Goal: Task Accomplishment & Management: Manage account settings

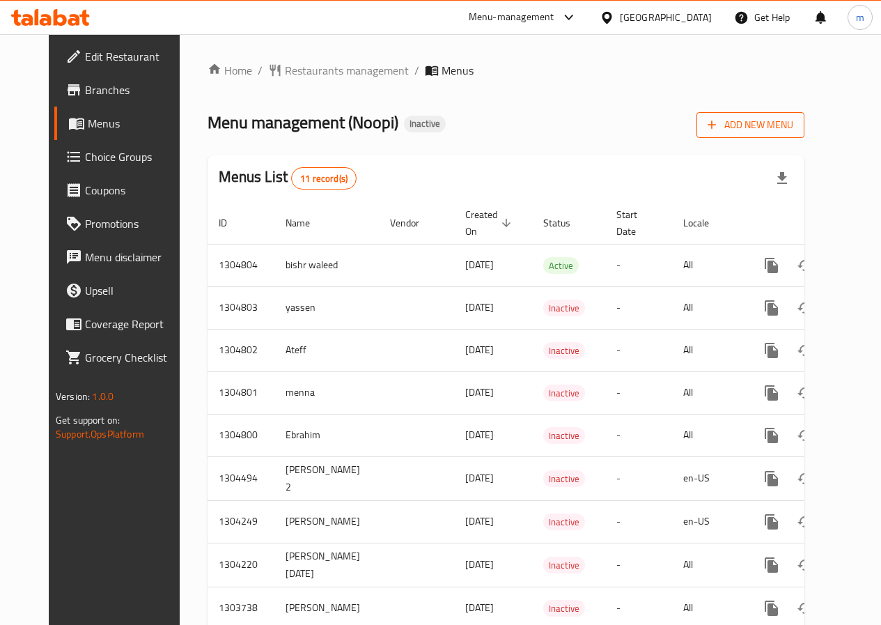
click at [793, 127] on span "Add New Menu" at bounding box center [751, 124] width 86 height 17
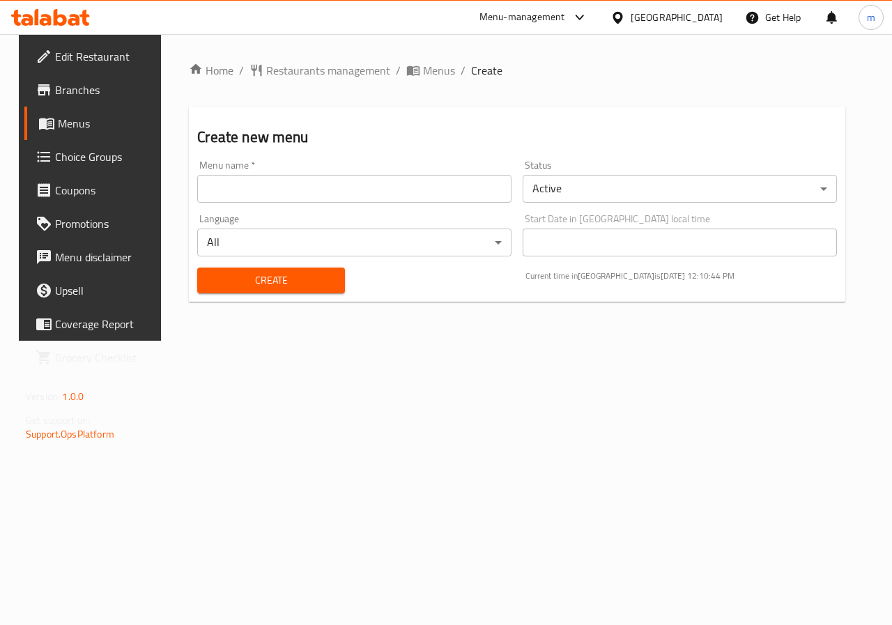
click at [483, 196] on input "text" at bounding box center [354, 189] width 314 height 28
type input "Allam"
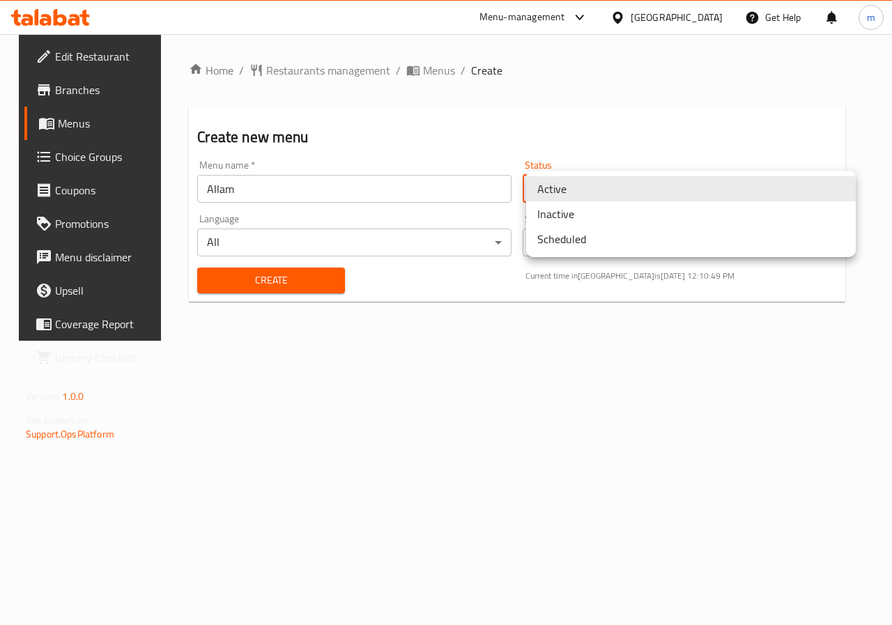
click at [547, 194] on body "​ Menu-management [GEOGRAPHIC_DATA] Get Help m Edit Restaurant Branches Menus C…" at bounding box center [446, 329] width 892 height 591
click at [547, 194] on li "Active" at bounding box center [691, 188] width 330 height 25
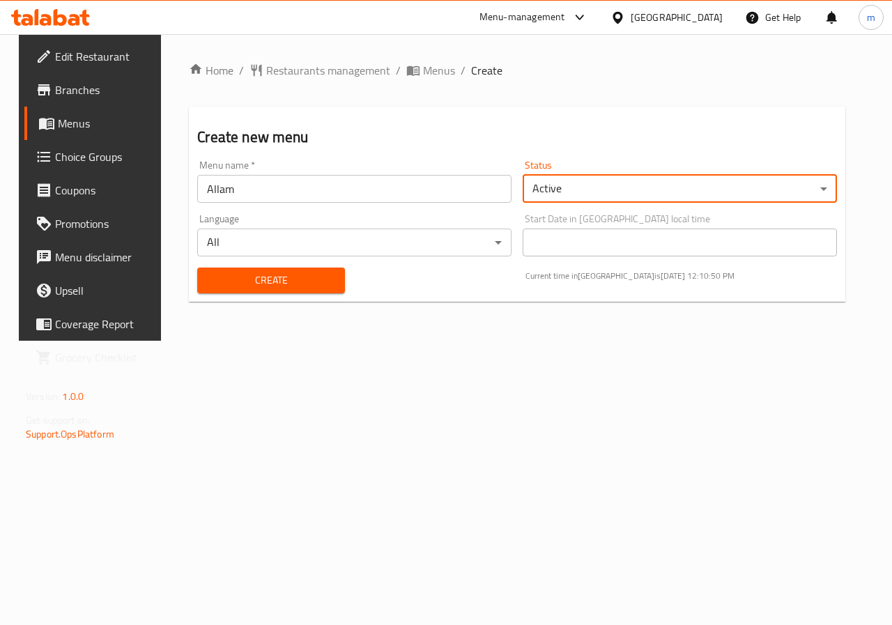
click at [464, 245] on body "​ Menu-management [GEOGRAPHIC_DATA] Get Help m Edit Restaurant Branches Menus C…" at bounding box center [446, 329] width 892 height 591
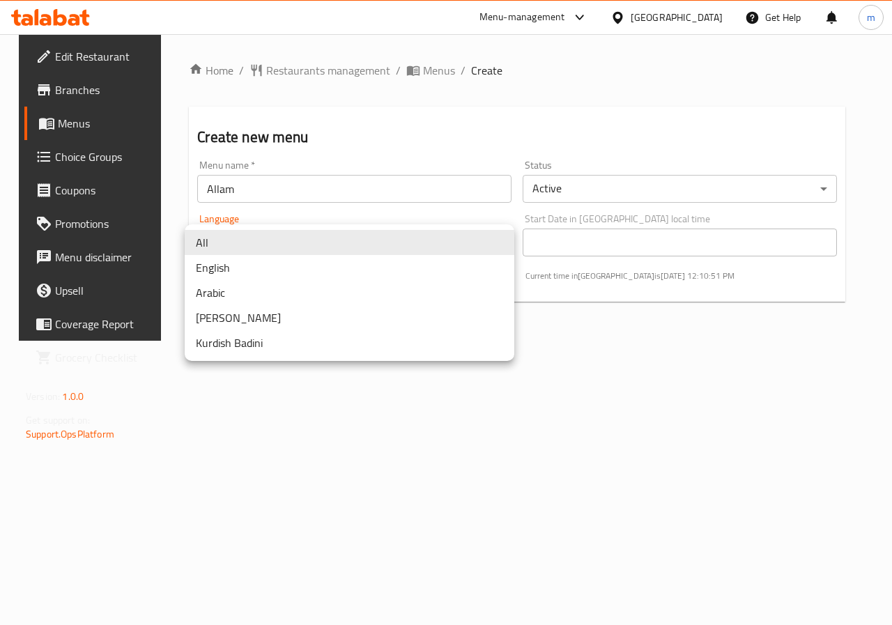
click at [464, 245] on li "All" at bounding box center [350, 242] width 330 height 25
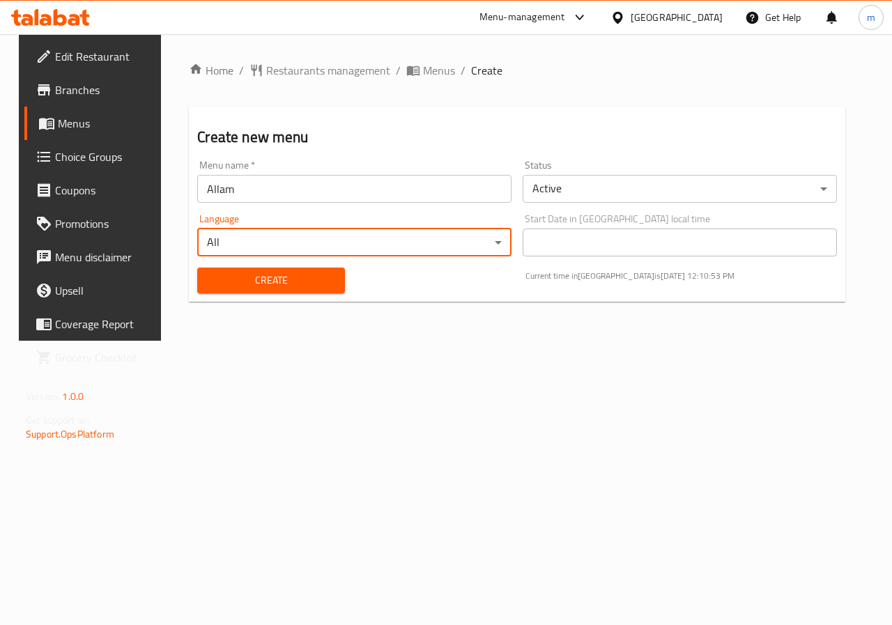
click at [314, 279] on span "Create" at bounding box center [270, 280] width 125 height 17
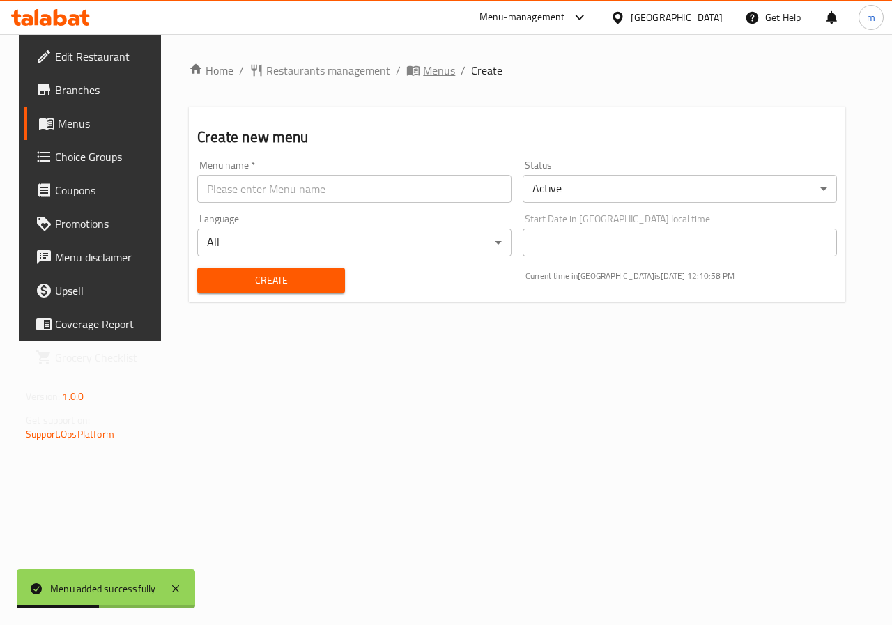
click at [407, 67] on icon "breadcrumb" at bounding box center [413, 71] width 13 height 10
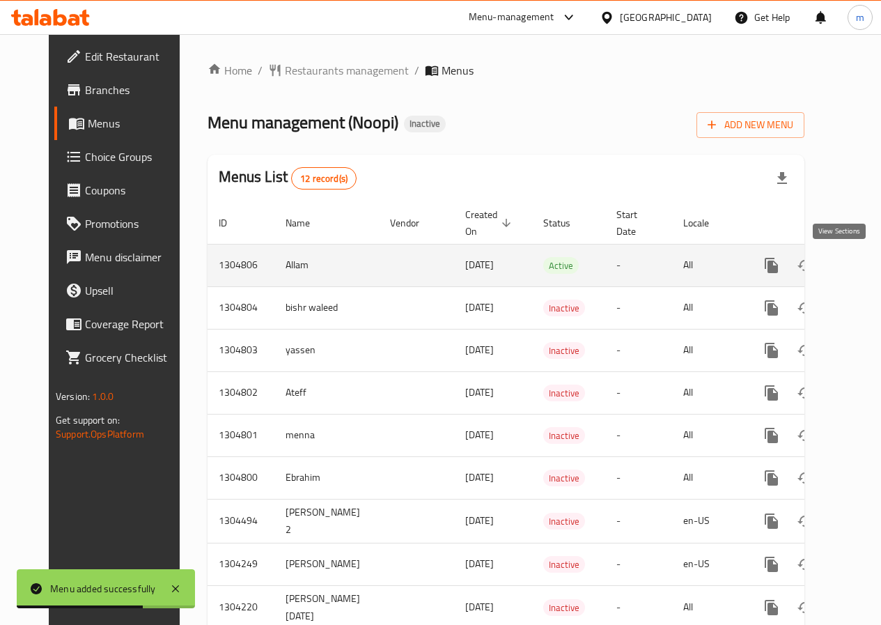
click at [864, 258] on icon "enhanced table" at bounding box center [872, 265] width 17 height 17
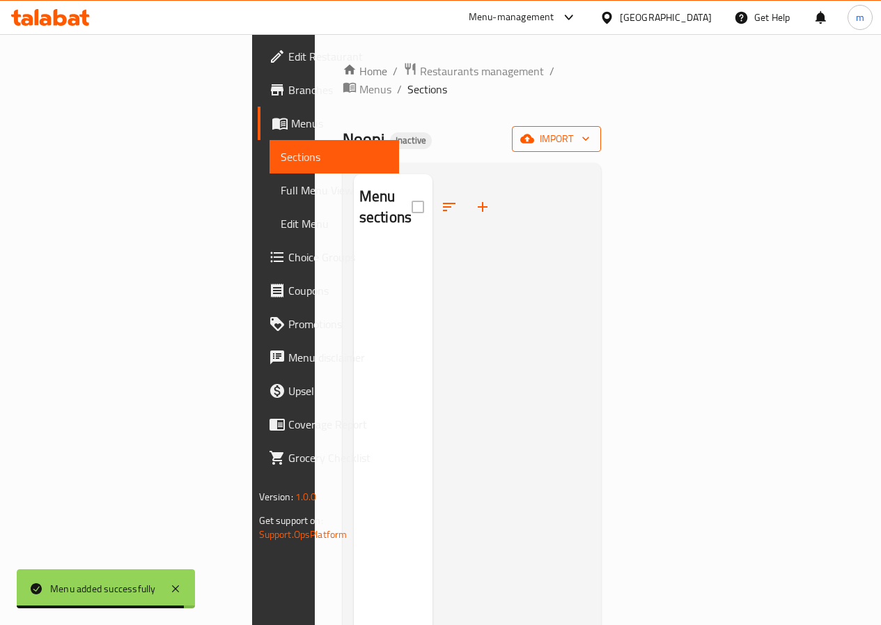
click at [590, 130] on span "import" at bounding box center [556, 138] width 67 height 17
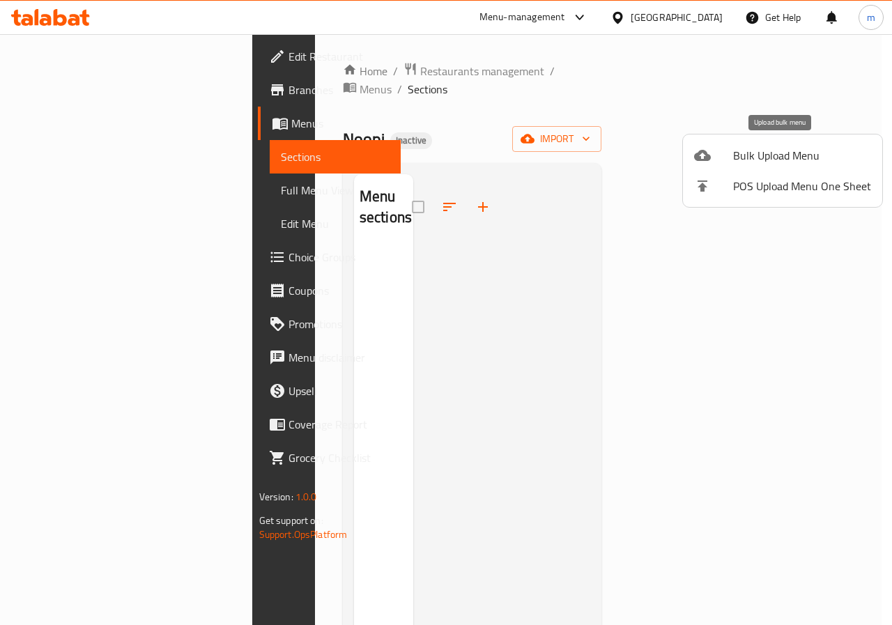
click at [773, 161] on span "Bulk Upload Menu" at bounding box center [802, 155] width 138 height 17
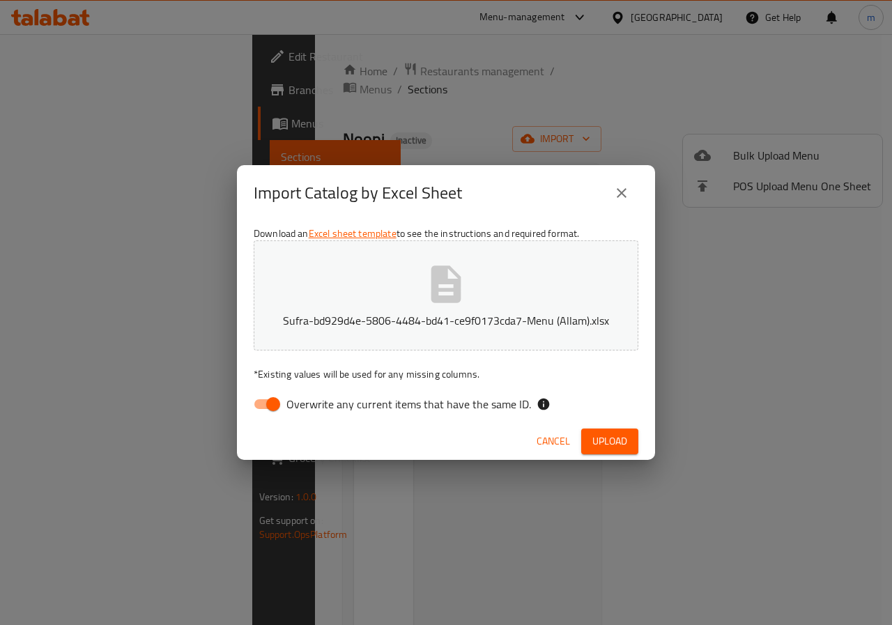
click at [290, 405] on span "Overwrite any current items that have the same ID." at bounding box center [408, 404] width 245 height 17
click at [290, 405] on input "Overwrite any current items that have the same ID." at bounding box center [272, 404] width 79 height 26
checkbox input "false"
click at [592, 440] on span "Upload" at bounding box center [609, 441] width 35 height 17
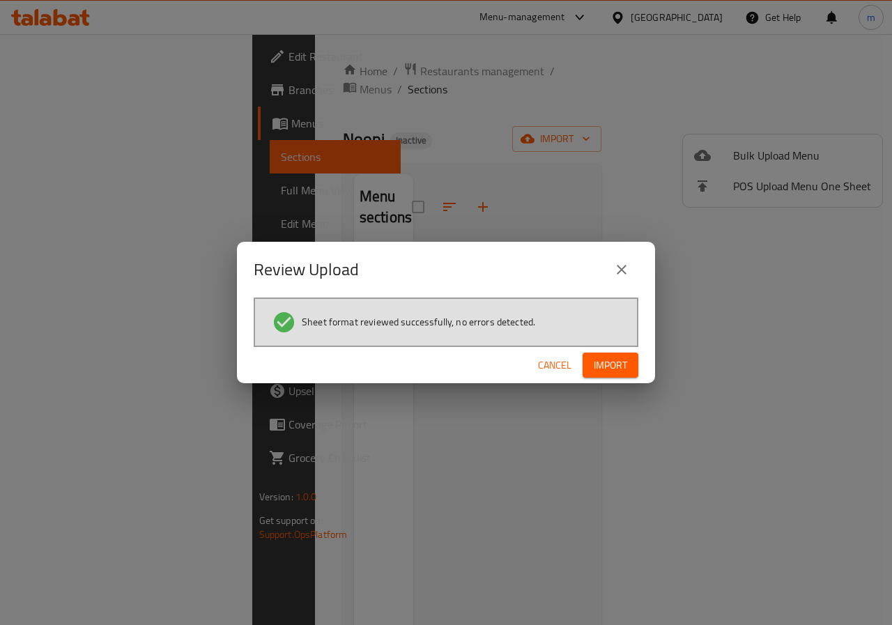
click at [602, 361] on span "Import" at bounding box center [610, 365] width 33 height 17
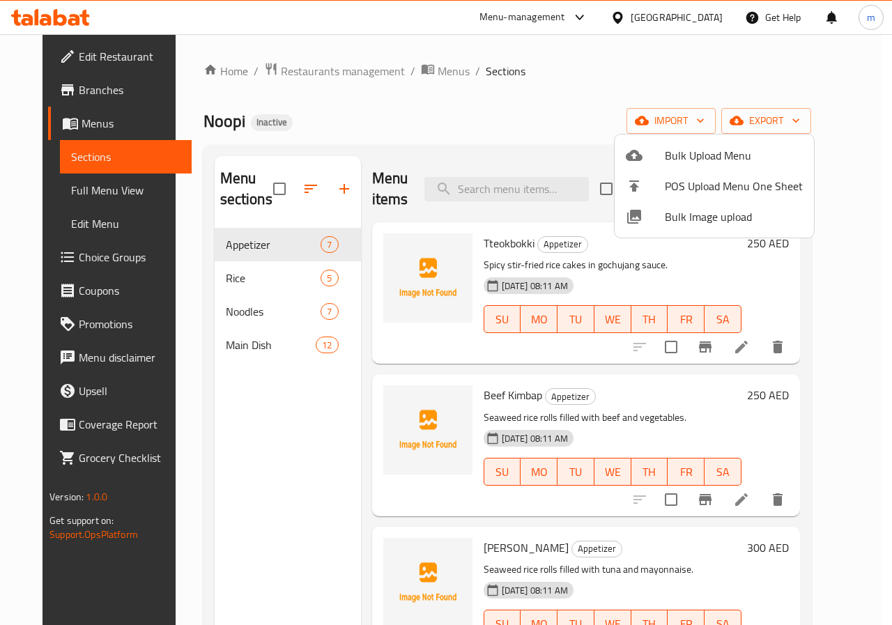
click at [409, 263] on div at bounding box center [446, 312] width 892 height 625
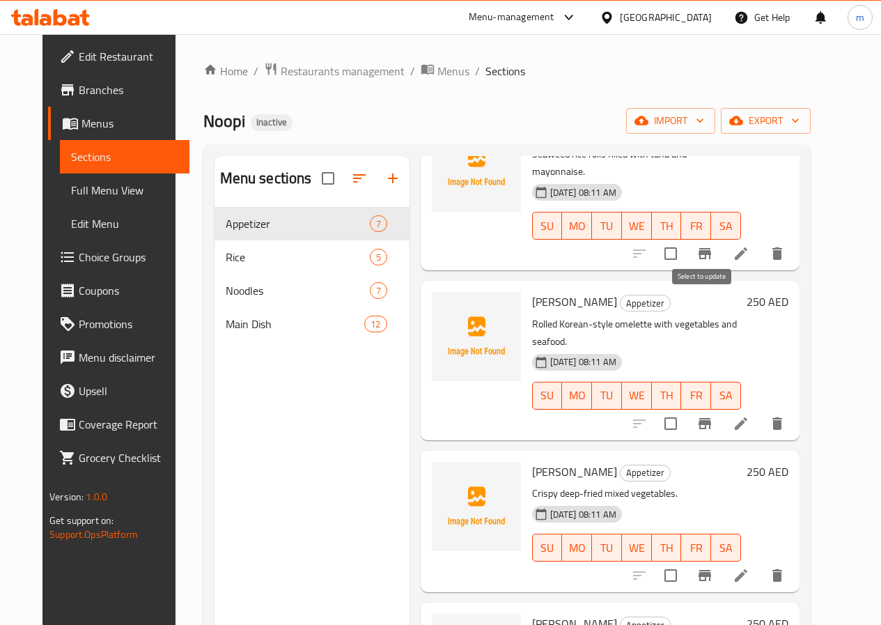
scroll to position [496, 0]
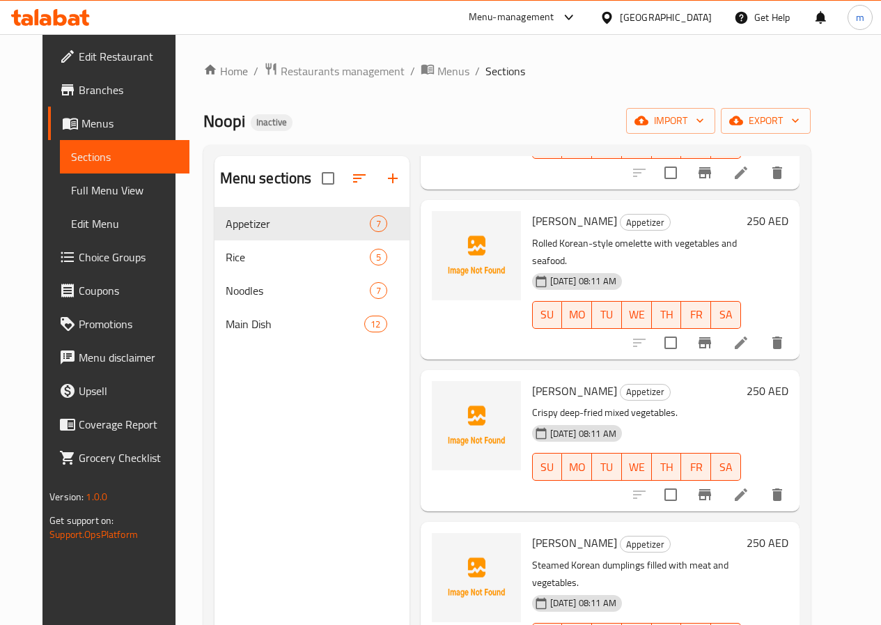
click at [750, 486] on icon at bounding box center [741, 494] width 17 height 17
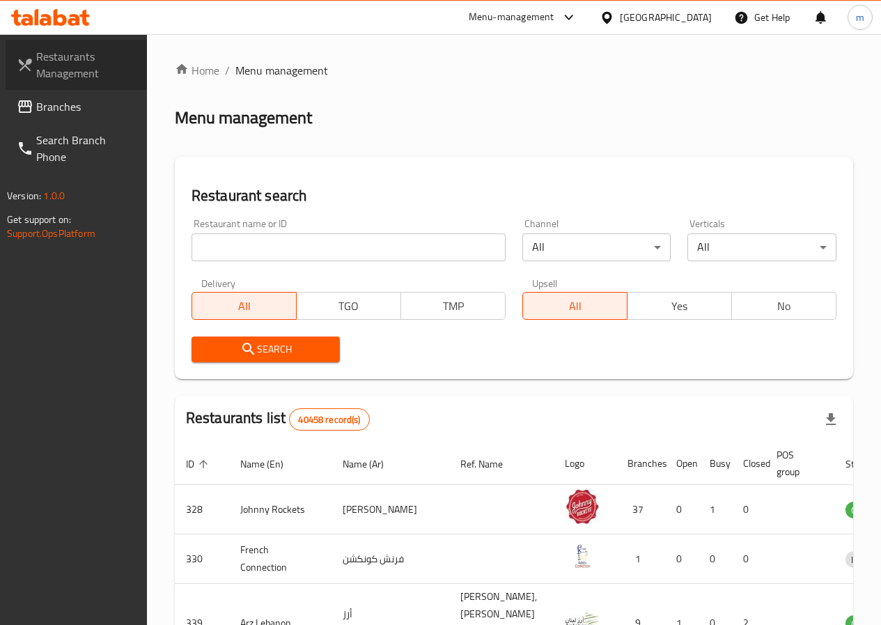
click at [61, 68] on span "Restaurants Management" at bounding box center [86, 64] width 100 height 33
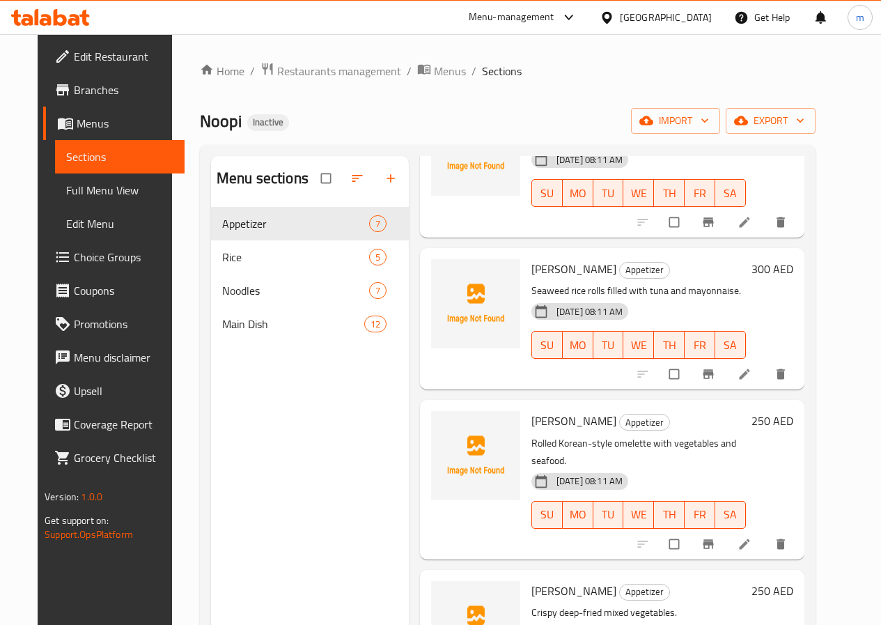
scroll to position [496, 0]
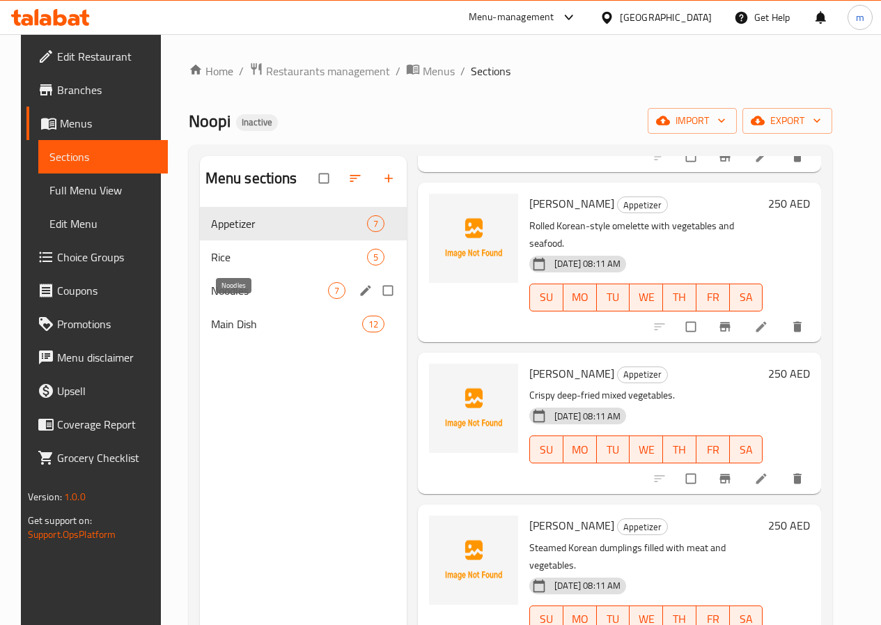
click at [234, 299] on span "Noodles" at bounding box center [269, 290] width 117 height 17
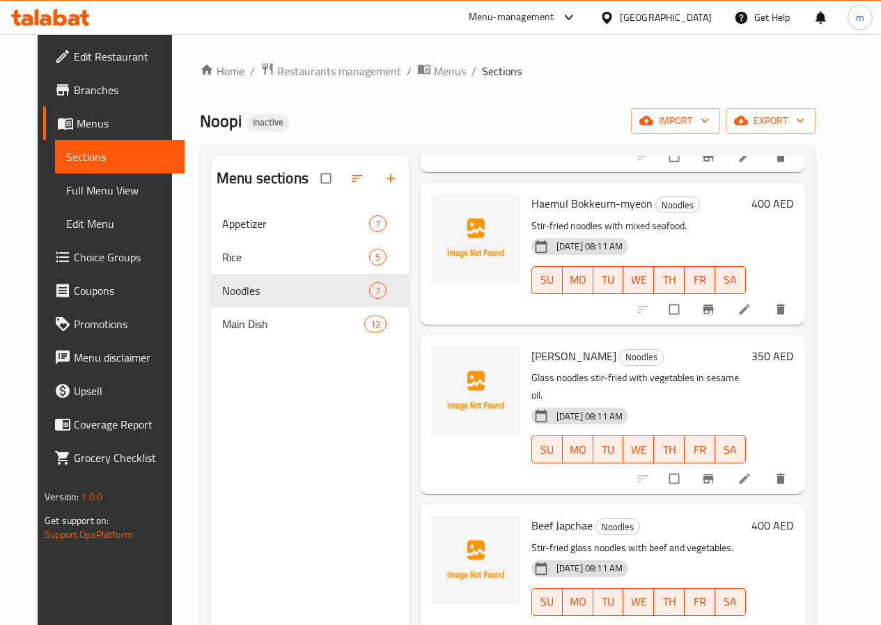
click at [752, 311] on icon at bounding box center [745, 309] width 14 height 14
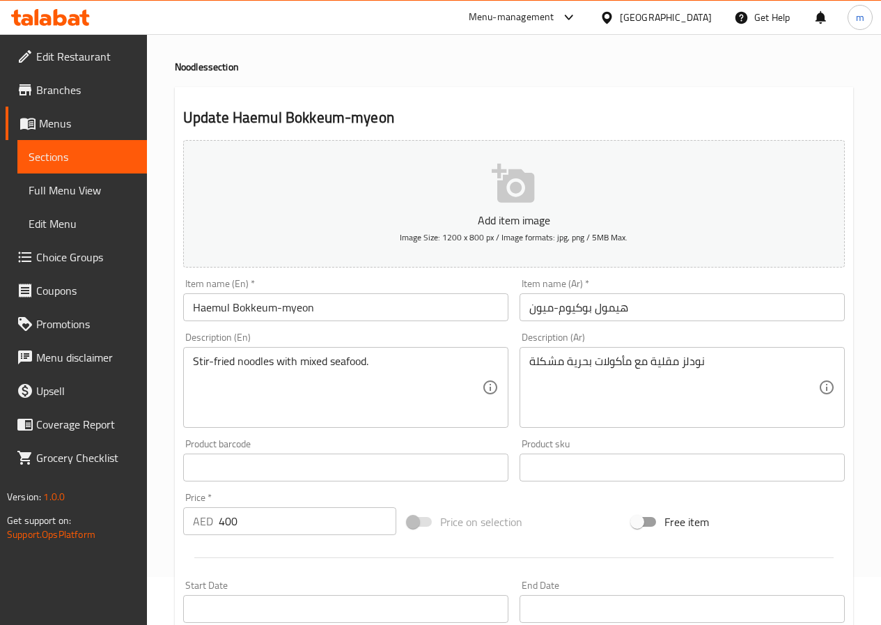
scroll to position [70, 0]
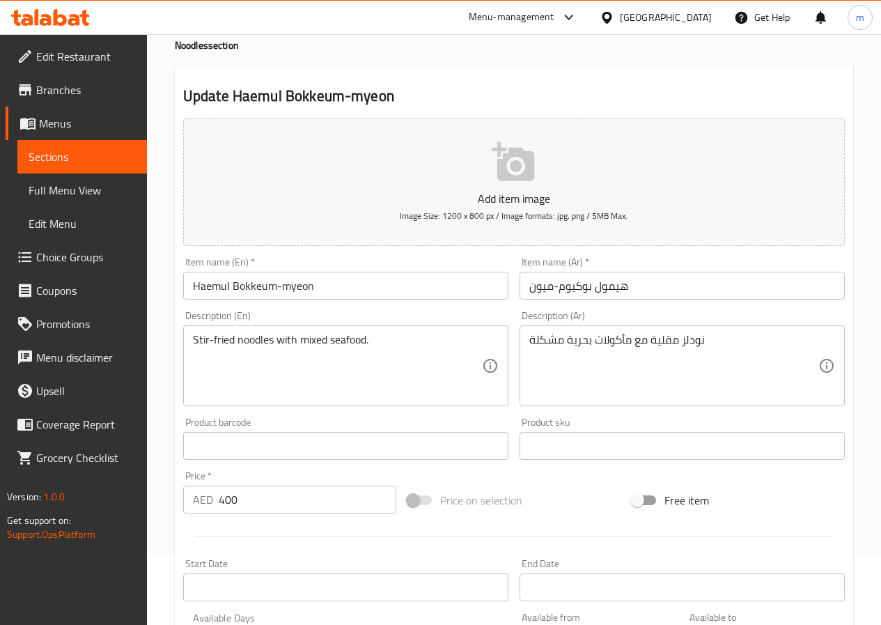
click at [86, 118] on span "Menus" at bounding box center [87, 123] width 97 height 17
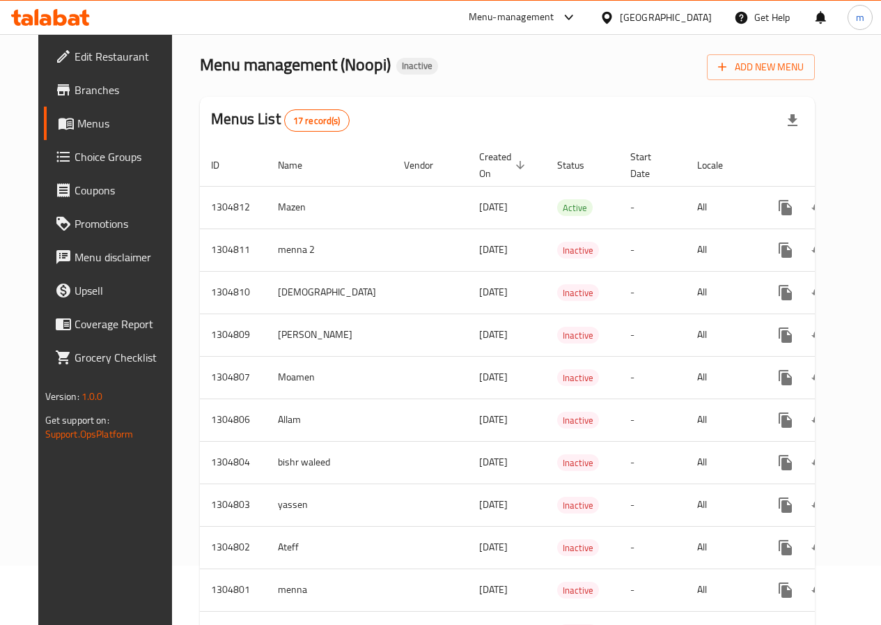
scroll to position [45, 0]
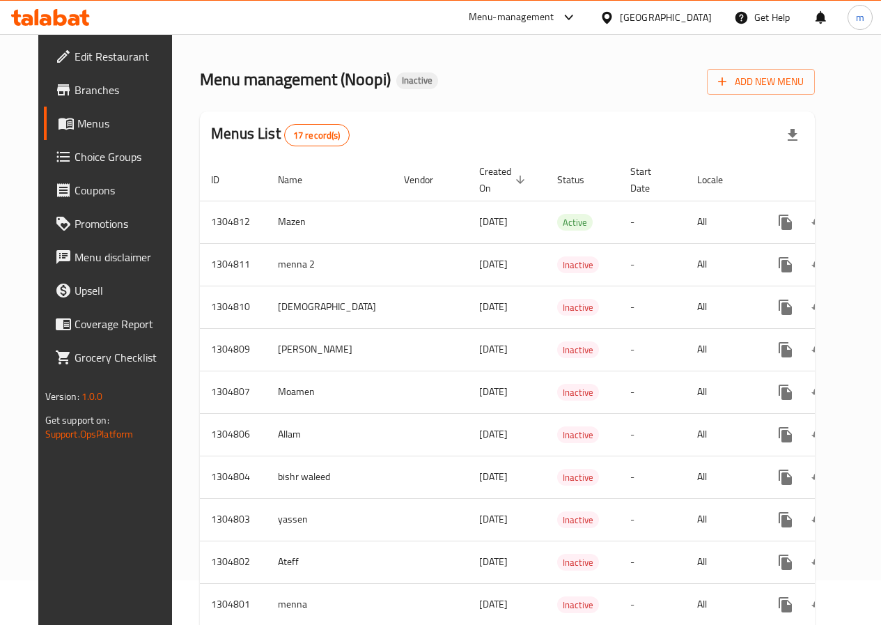
click at [77, 121] on span "Menus" at bounding box center [125, 123] width 97 height 17
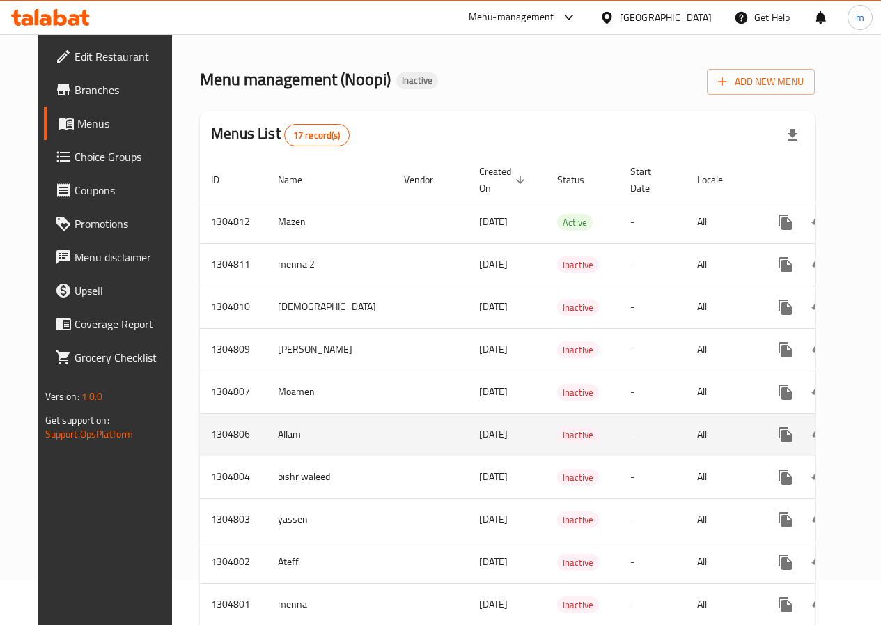
click at [267, 444] on td "Allam" at bounding box center [330, 434] width 126 height 42
click at [878, 438] on icon "enhanced table" at bounding box center [886, 434] width 17 height 17
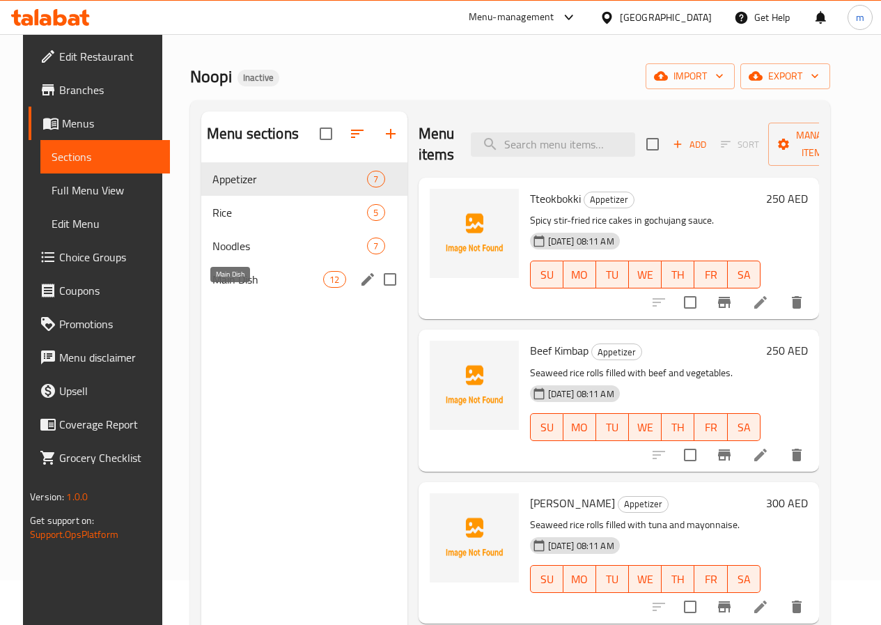
click at [235, 288] on span "Main Dish" at bounding box center [267, 279] width 111 height 17
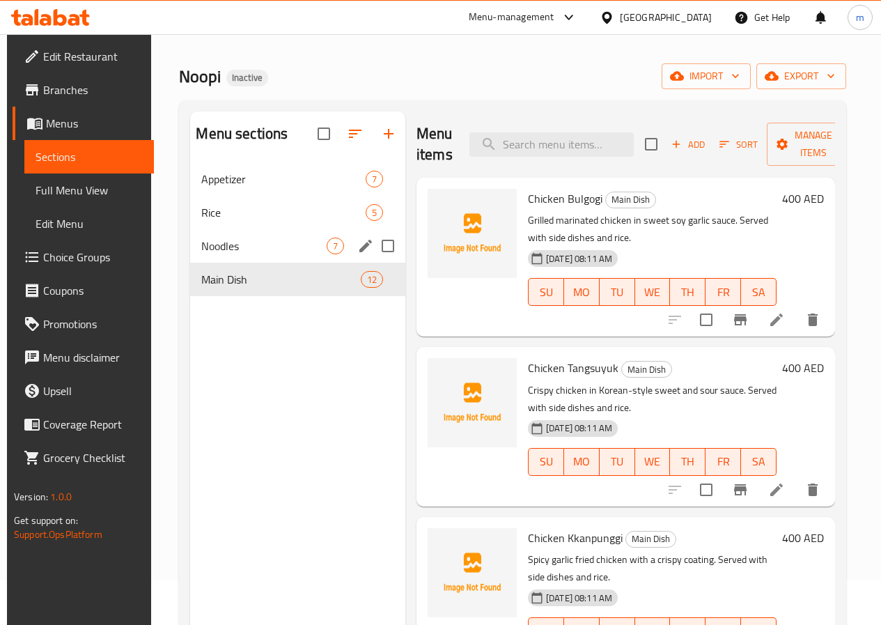
click at [222, 254] on span "Noodles" at bounding box center [263, 246] width 125 height 17
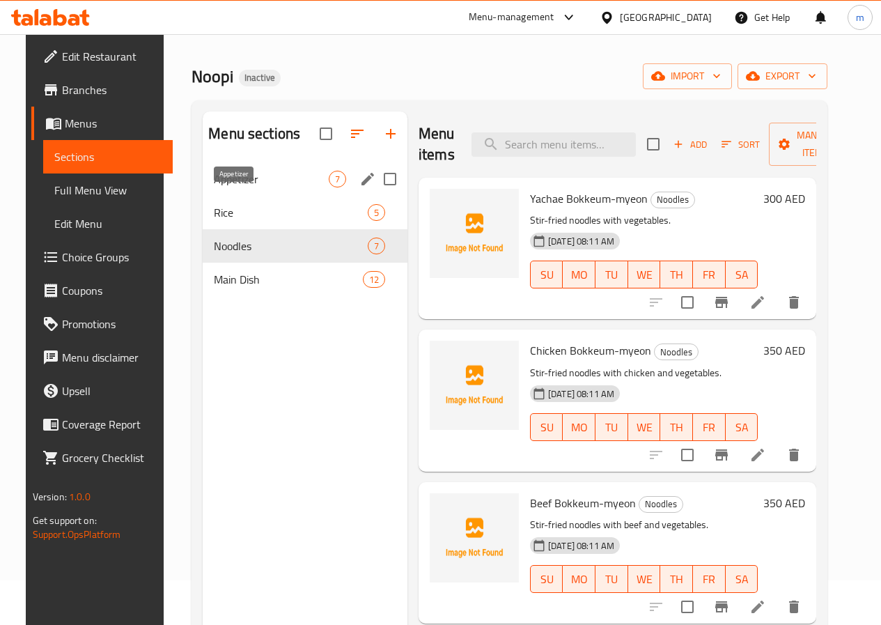
click at [226, 187] on span "Appetizer" at bounding box center [271, 179] width 115 height 17
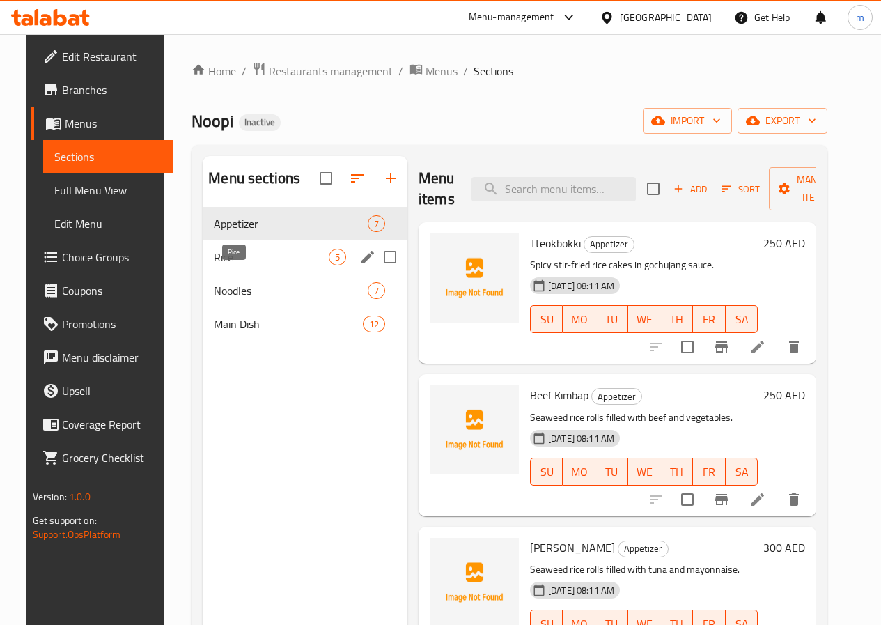
click at [238, 265] on span "Rice" at bounding box center [271, 257] width 115 height 17
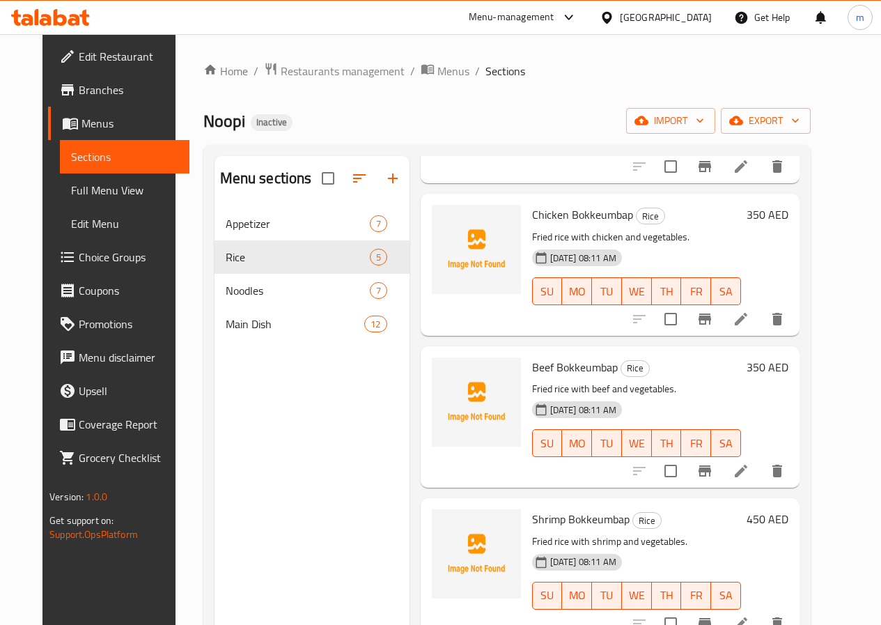
scroll to position [192, 0]
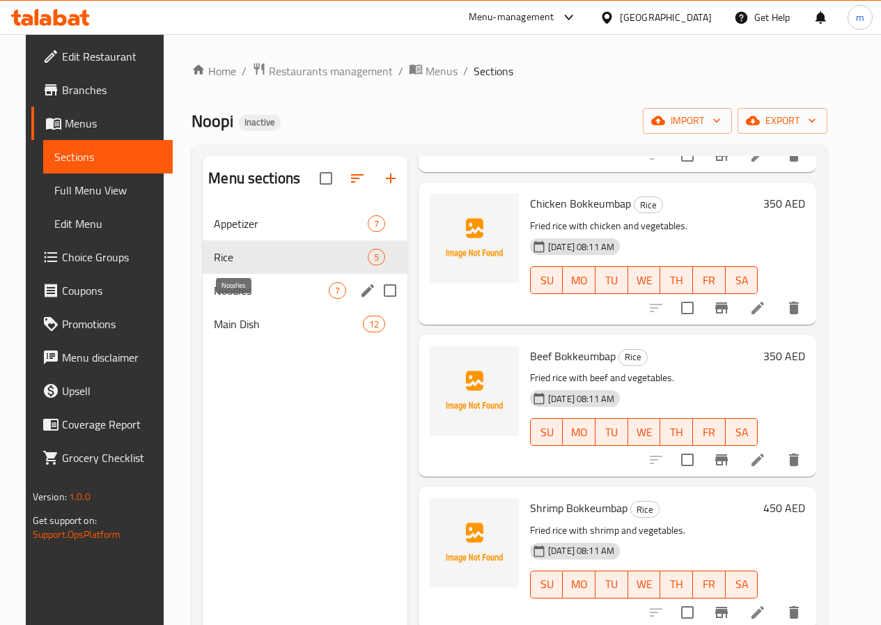
click at [251, 299] on span "Noodles" at bounding box center [271, 290] width 115 height 17
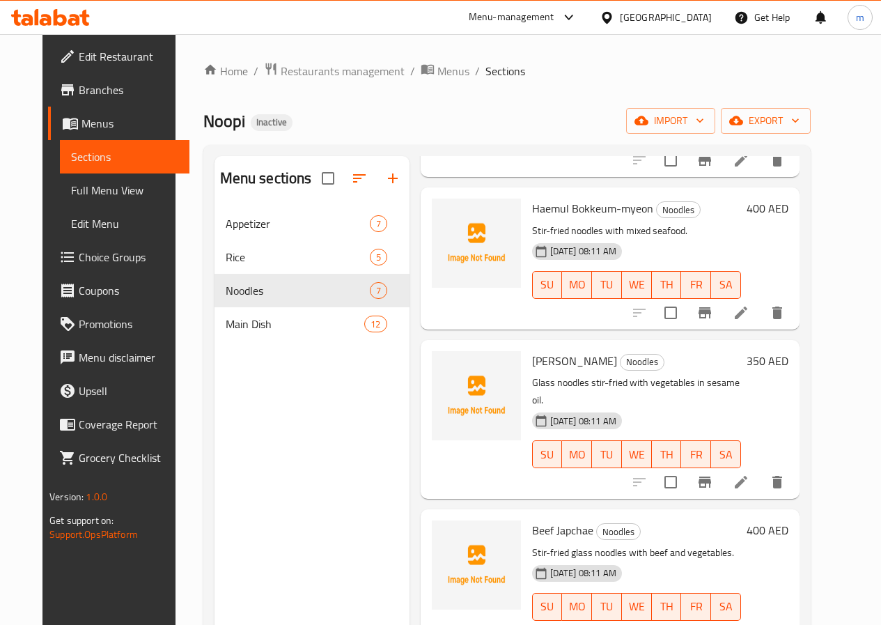
scroll to position [496, 0]
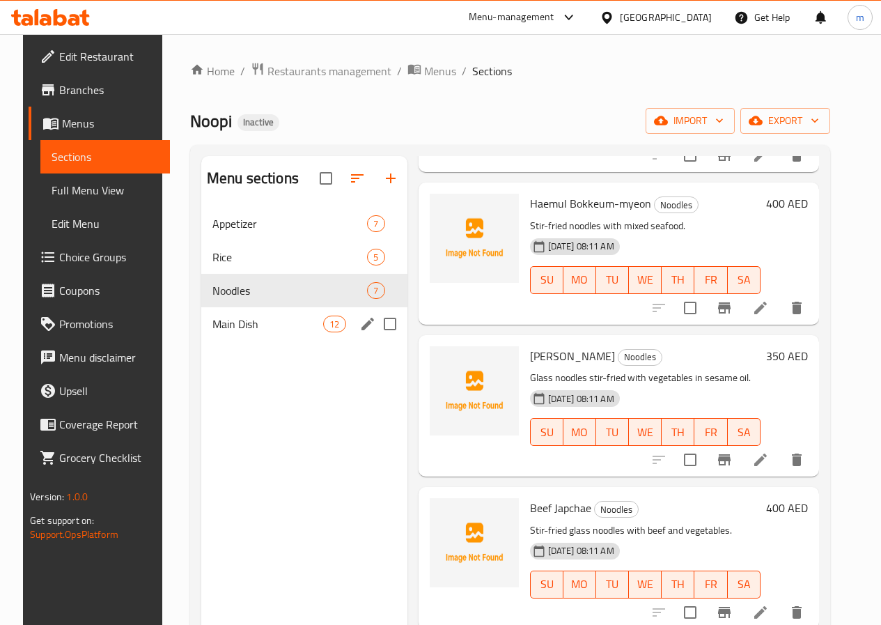
click at [249, 332] on span "Main Dish" at bounding box center [267, 324] width 111 height 17
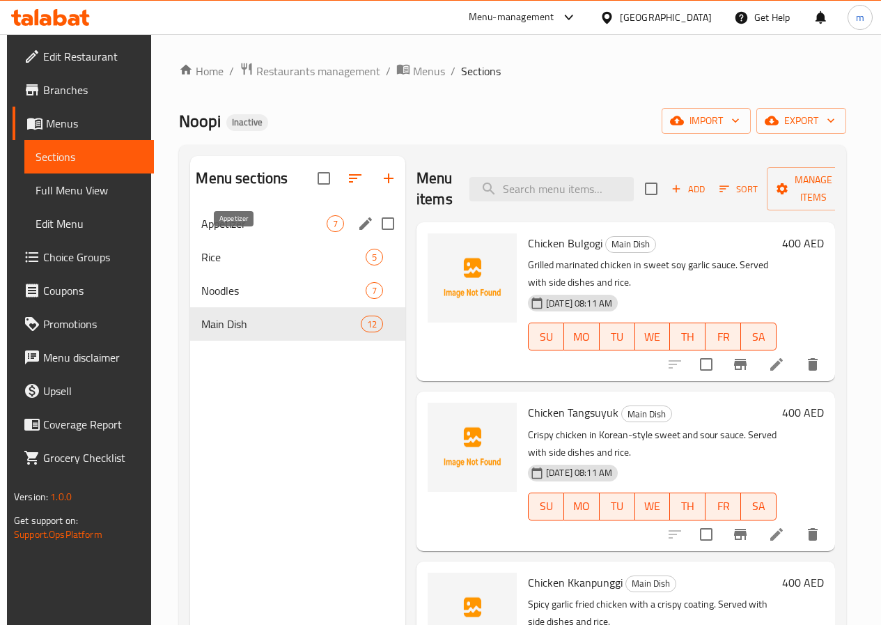
click at [246, 232] on span "Appetizer" at bounding box center [263, 223] width 125 height 17
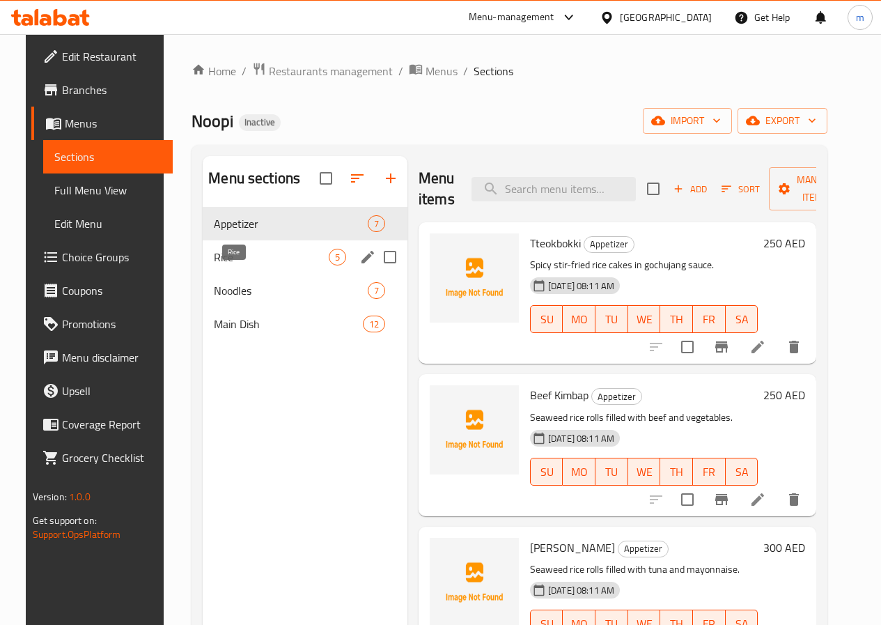
click at [229, 265] on span "Rice" at bounding box center [271, 257] width 115 height 17
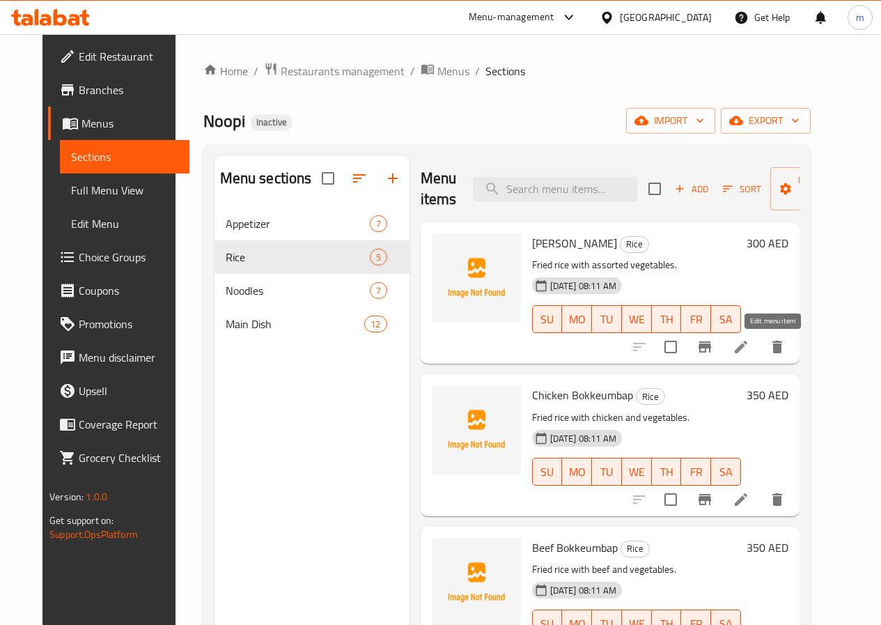
click at [750, 348] on icon at bounding box center [741, 347] width 17 height 17
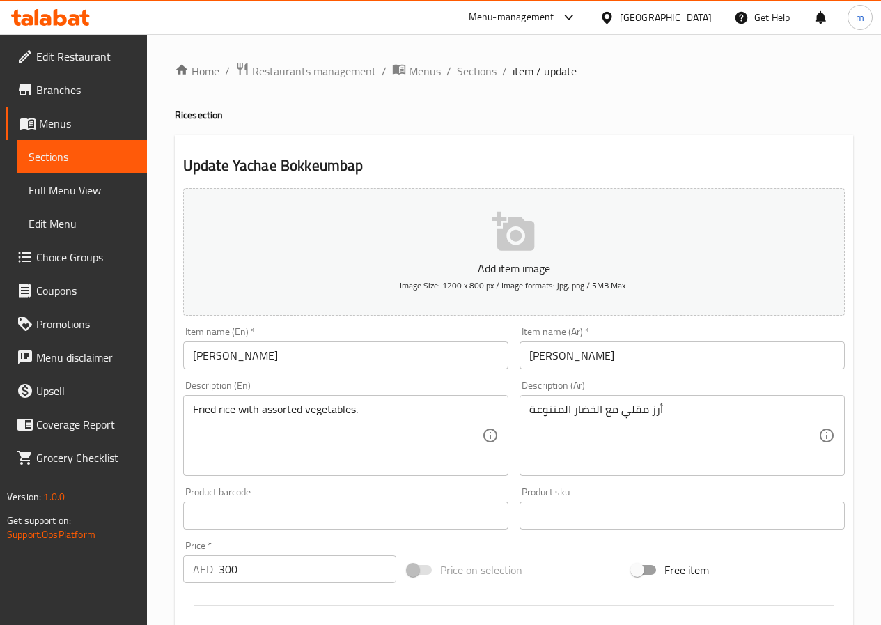
click at [56, 158] on span "Sections" at bounding box center [82, 156] width 107 height 17
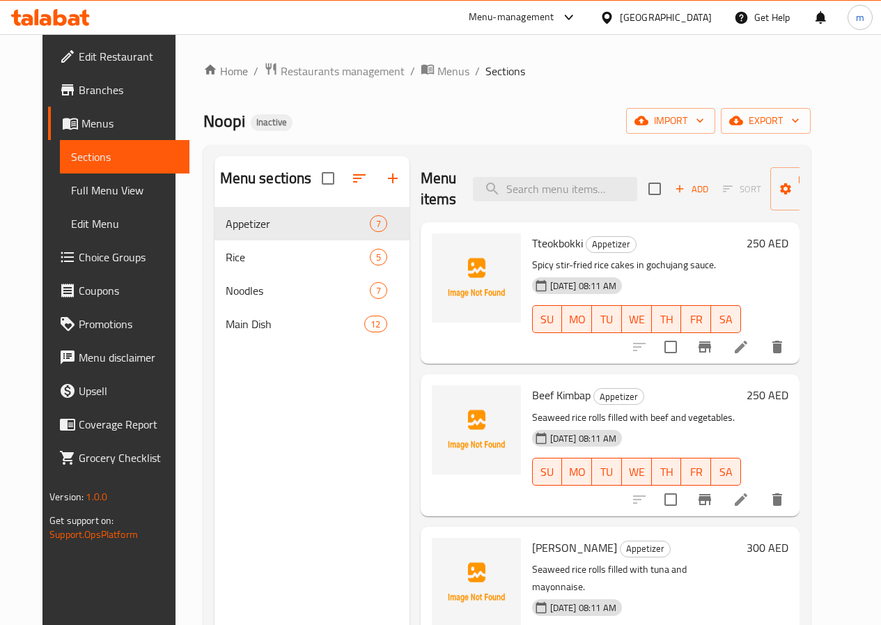
click at [748, 352] on icon at bounding box center [741, 347] width 13 height 13
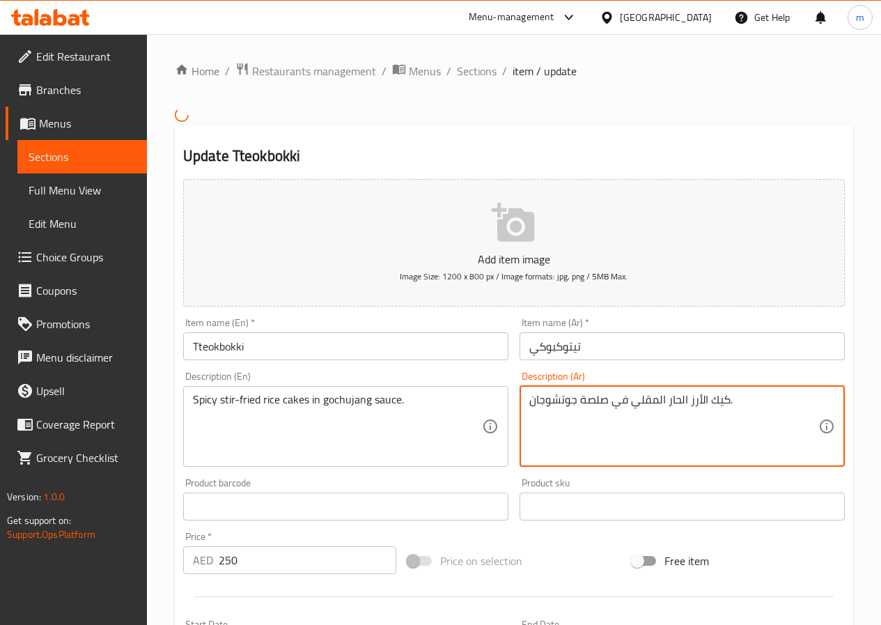
click at [716, 403] on textarea "كيك الأرز الحار المقلي في صلصة جوتشوجان." at bounding box center [673, 426] width 289 height 66
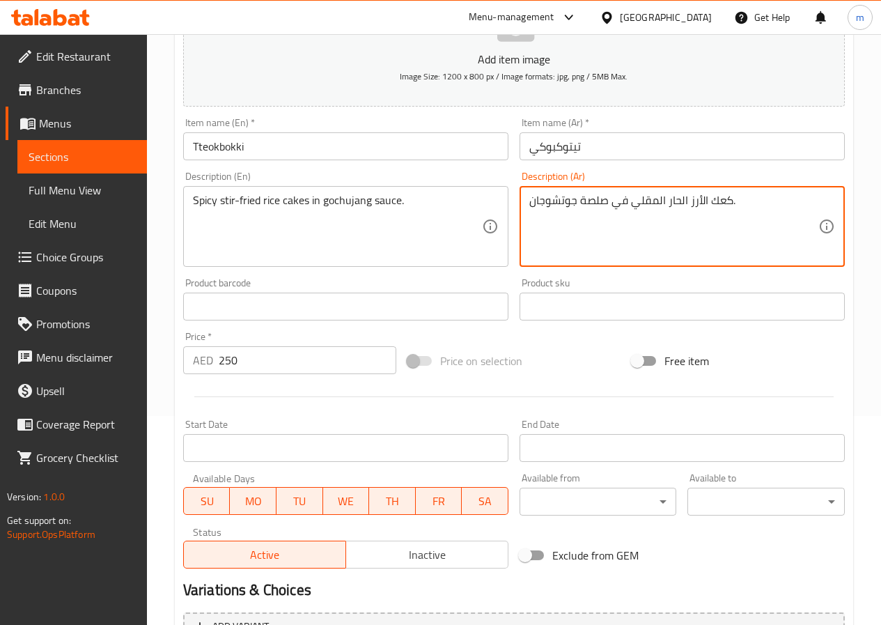
scroll to position [359, 0]
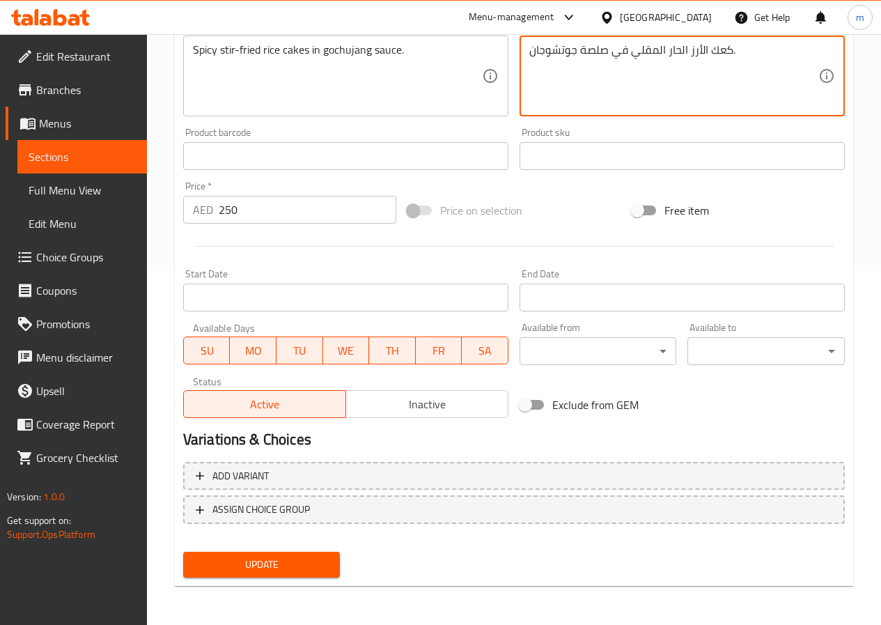
type textarea "كعك الأرز الحار المقلي في صلصة جوتشوجان."
click at [275, 573] on span "Update" at bounding box center [261, 564] width 135 height 17
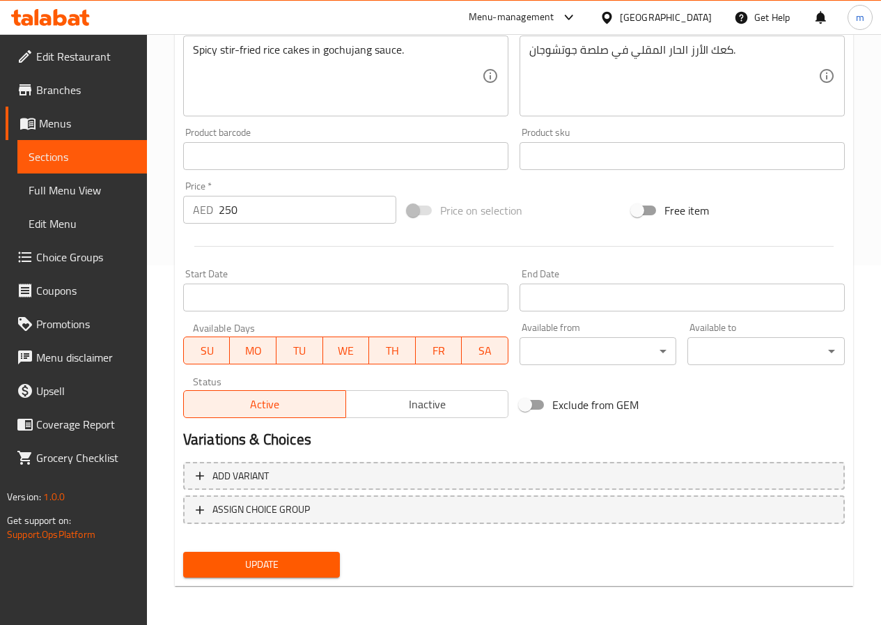
click at [65, 156] on span "Sections" at bounding box center [82, 156] width 107 height 17
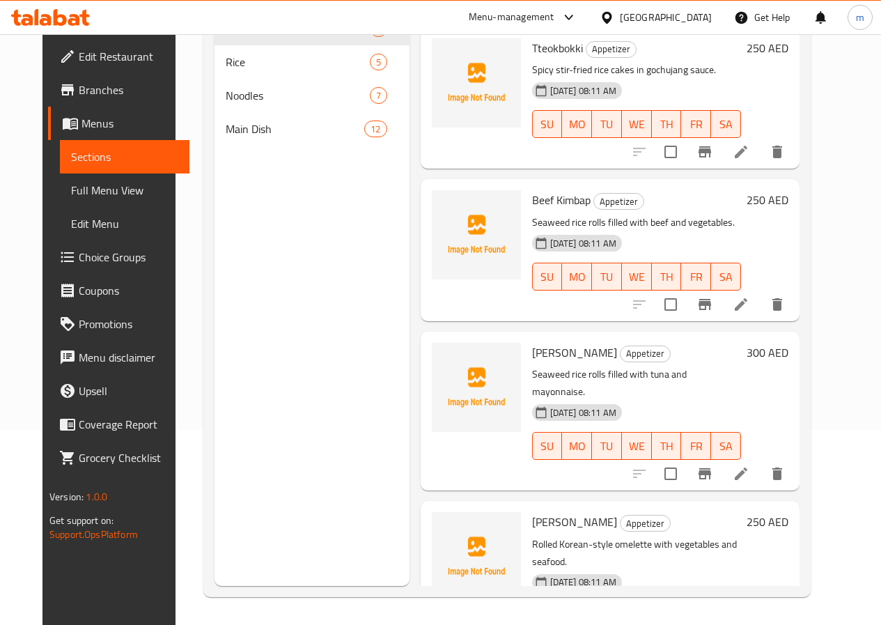
scroll to position [195, 0]
click at [82, 127] on span "Menus" at bounding box center [130, 123] width 97 height 17
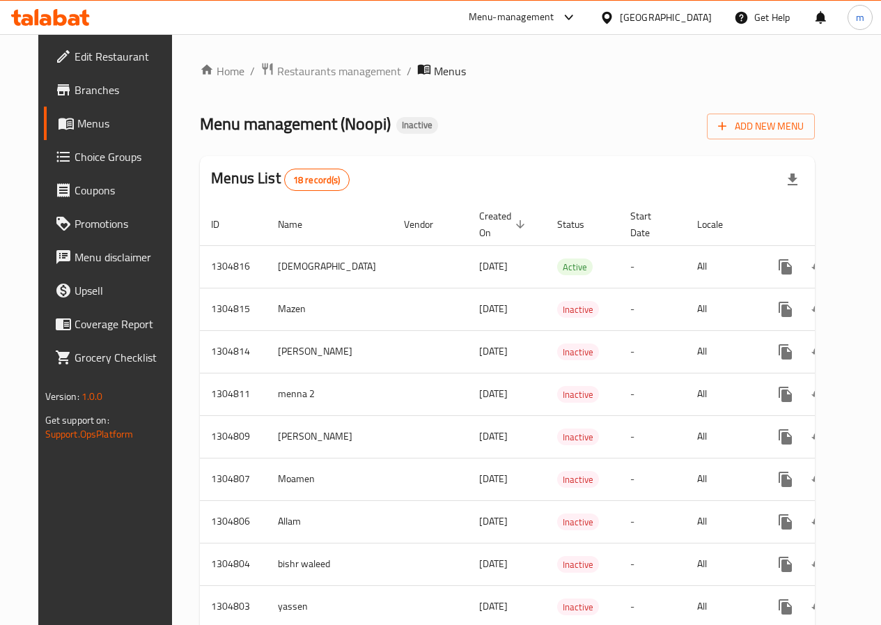
click at [245, 113] on span "Menu management ( Noopi )" at bounding box center [295, 123] width 191 height 31
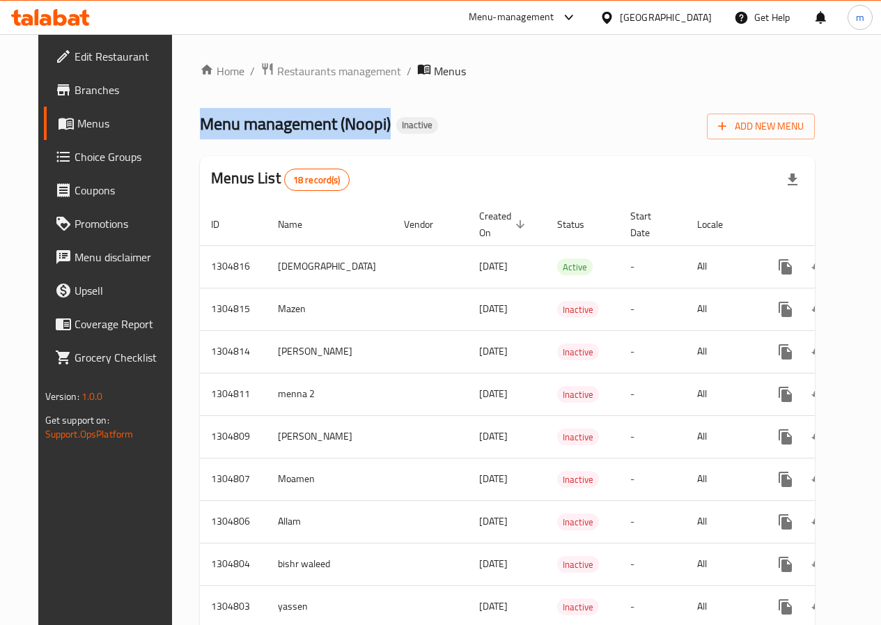
click at [245, 113] on span "Menu management ( Noopi )" at bounding box center [295, 123] width 191 height 31
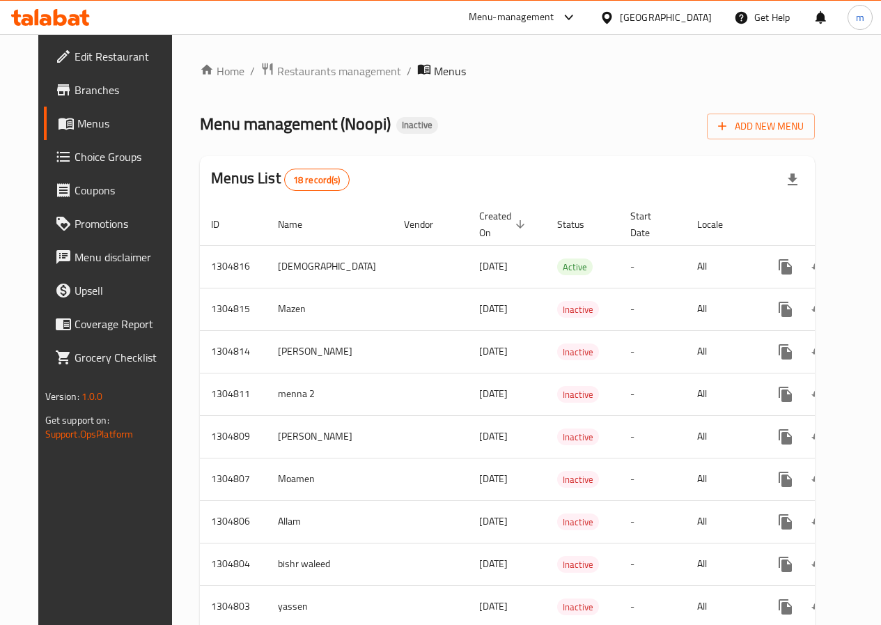
click at [483, 113] on div "Menu management ( Noopi ) Inactive Add New Menu" at bounding box center [507, 123] width 615 height 31
click at [400, 125] on span "Inactive" at bounding box center [417, 125] width 42 height 12
click at [463, 123] on div "Menu management ( Noopi ) Inactive Add New Menu" at bounding box center [507, 123] width 615 height 31
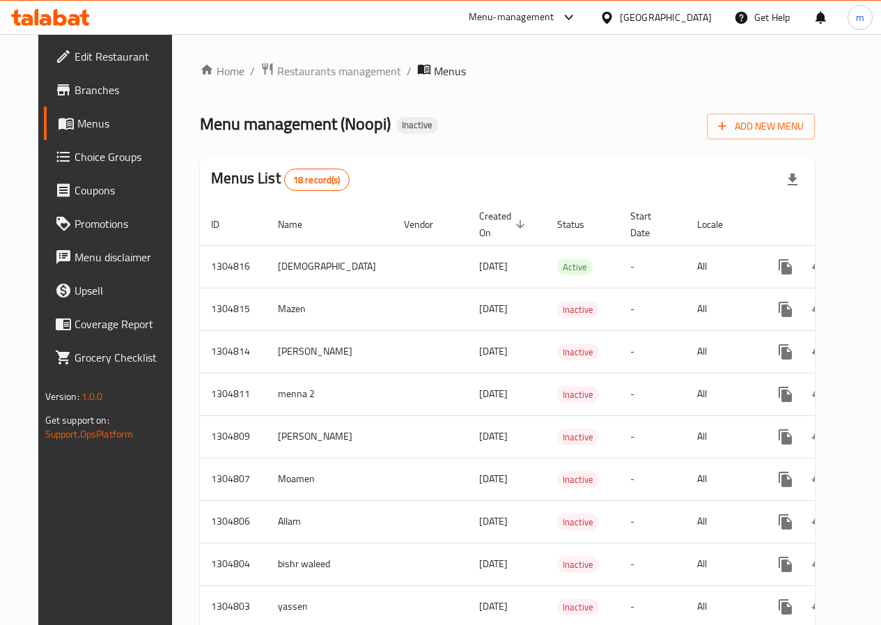
click at [445, 156] on div "Menus List 18 record(s)" at bounding box center [507, 179] width 615 height 47
